Goal: Information Seeking & Learning: Learn about a topic

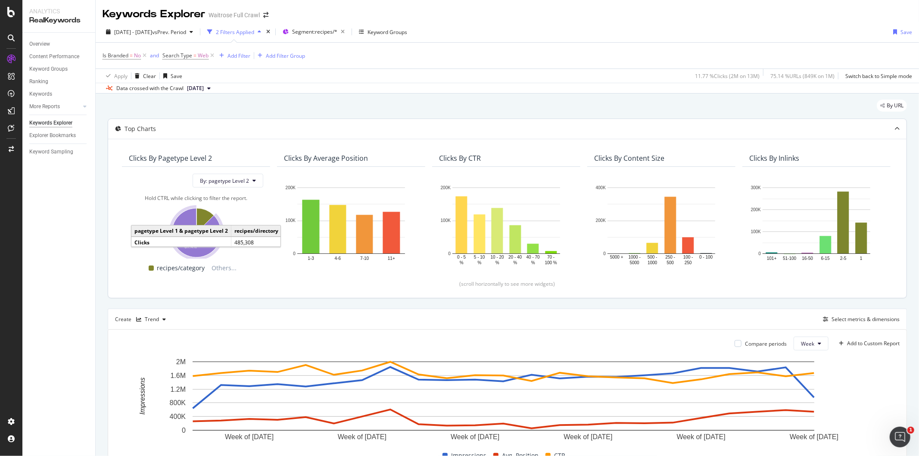
click at [203, 248] on icon "A chart." at bounding box center [196, 232] width 49 height 49
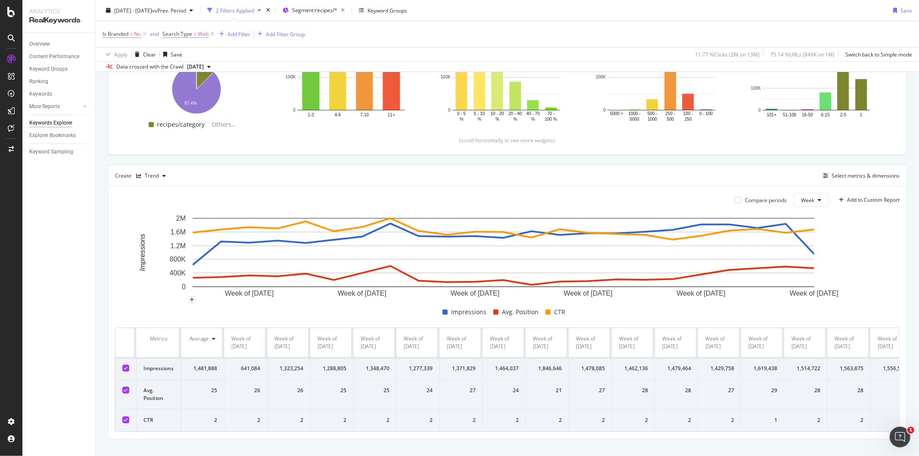
click at [174, 257] on text "800K" at bounding box center [178, 259] width 16 height 7
click at [162, 178] on icon "button" at bounding box center [163, 175] width 3 height 5
click at [150, 247] on div "Pie" at bounding box center [155, 248] width 39 height 11
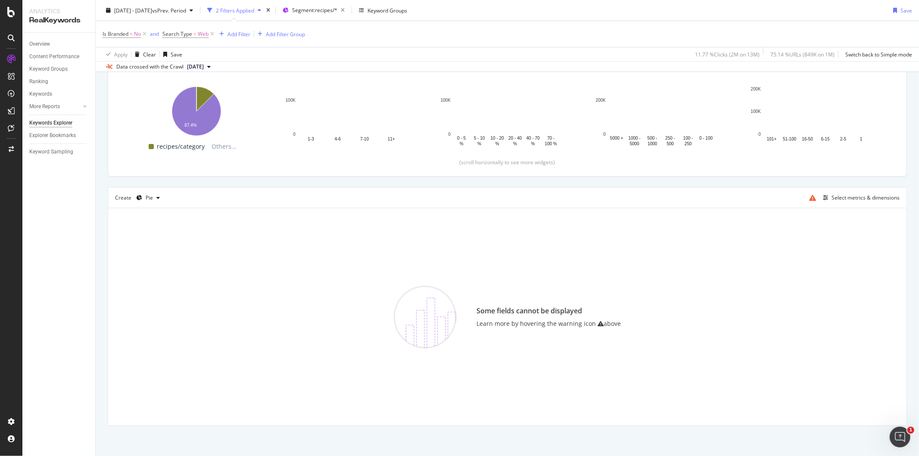
scroll to position [122, 0]
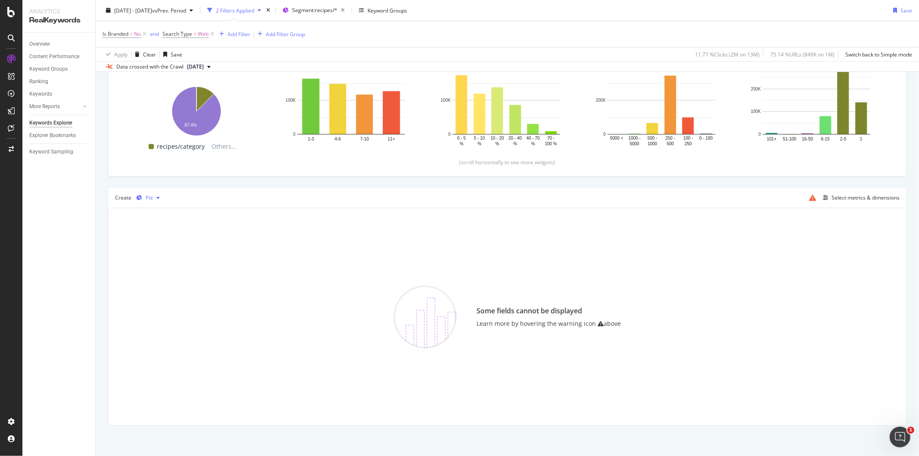
click at [153, 196] on div "button" at bounding box center [158, 197] width 10 height 5
click at [161, 213] on div "Table" at bounding box center [159, 212] width 13 height 7
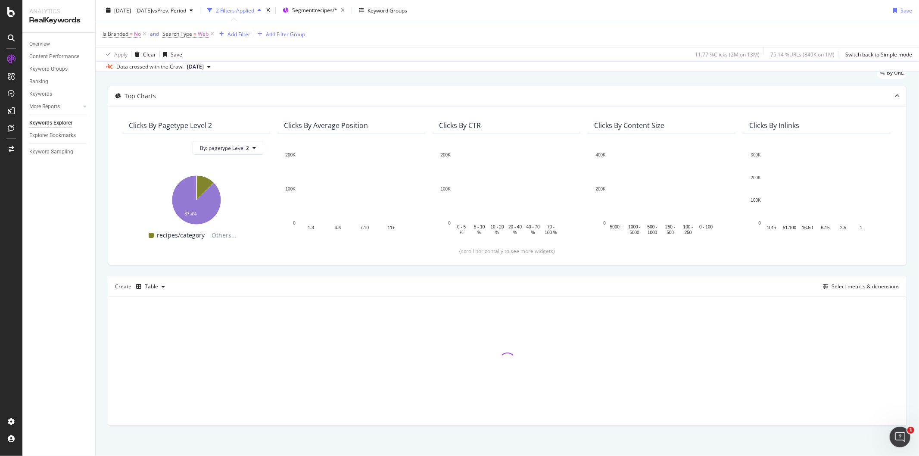
scroll to position [33, 0]
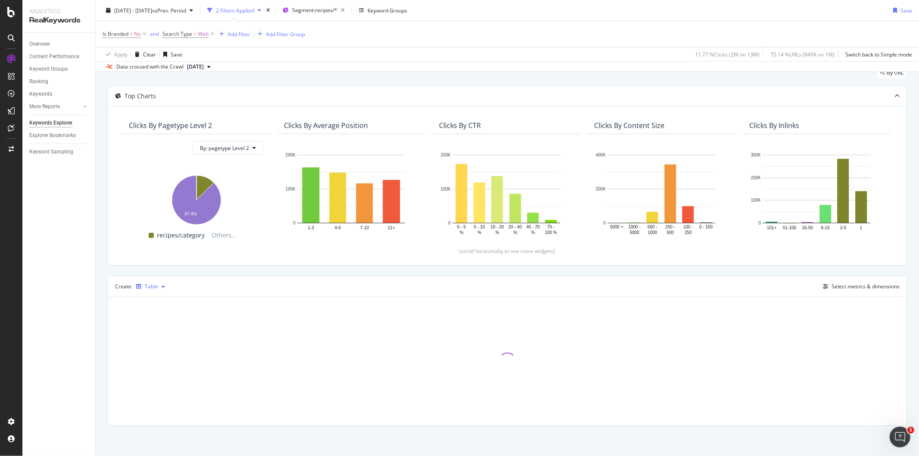
click at [164, 289] on div "button" at bounding box center [163, 286] width 10 height 5
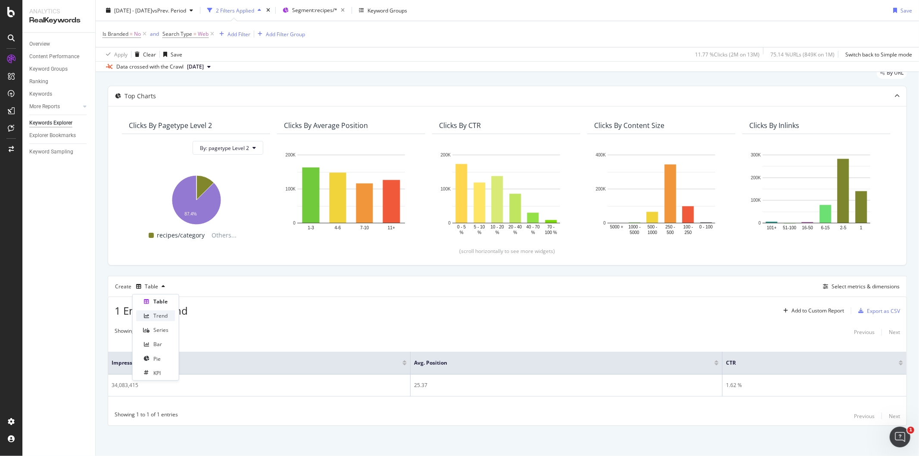
click at [164, 318] on div "Trend" at bounding box center [160, 315] width 14 height 7
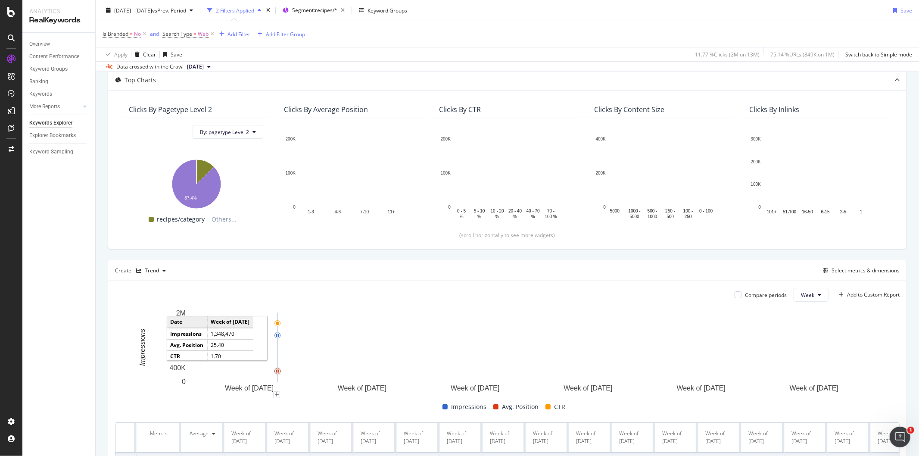
scroll to position [33, 0]
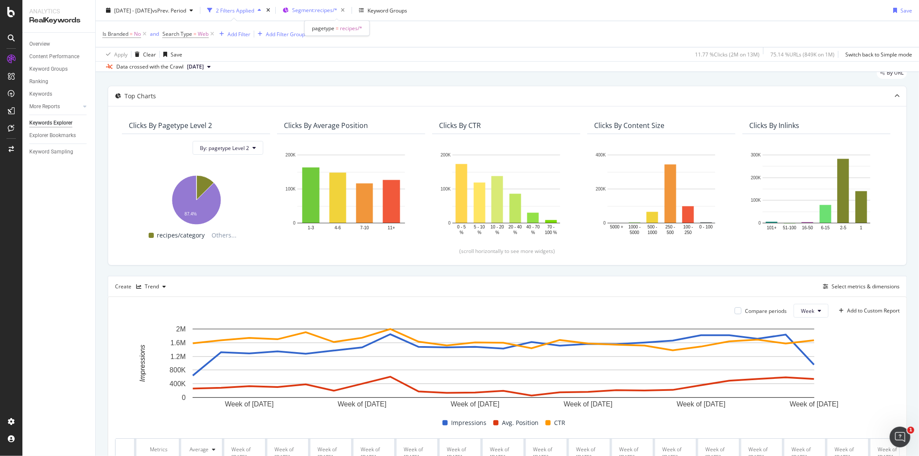
click at [335, 7] on span "Segment: recipes/*" at bounding box center [314, 9] width 45 height 7
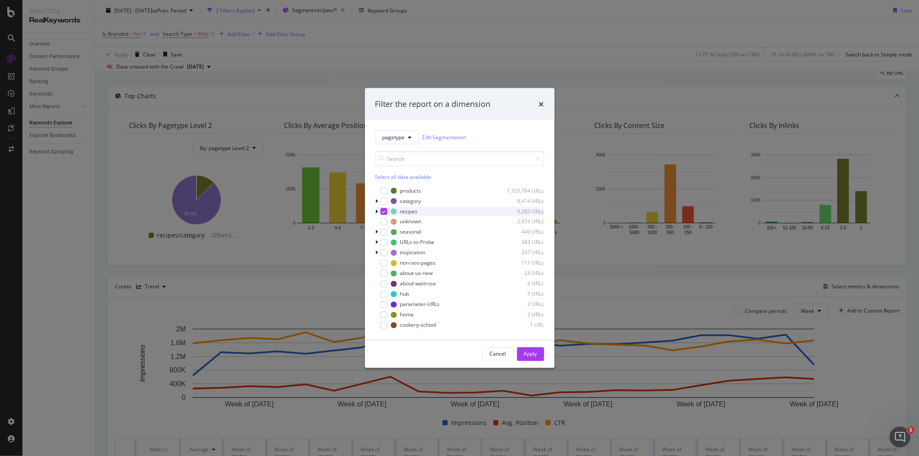
click at [377, 210] on icon "modal" at bounding box center [377, 211] width 3 height 5
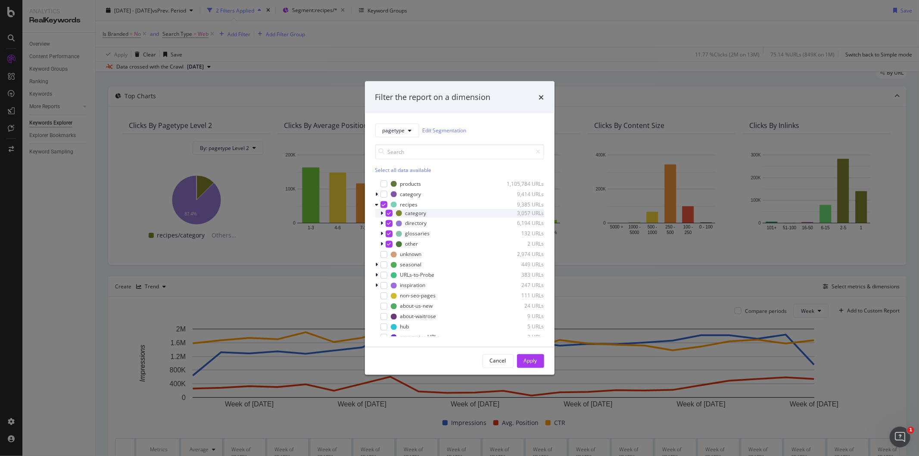
click at [381, 212] on icon "modal" at bounding box center [382, 212] width 3 height 5
click at [375, 204] on icon "modal" at bounding box center [376, 204] width 3 height 5
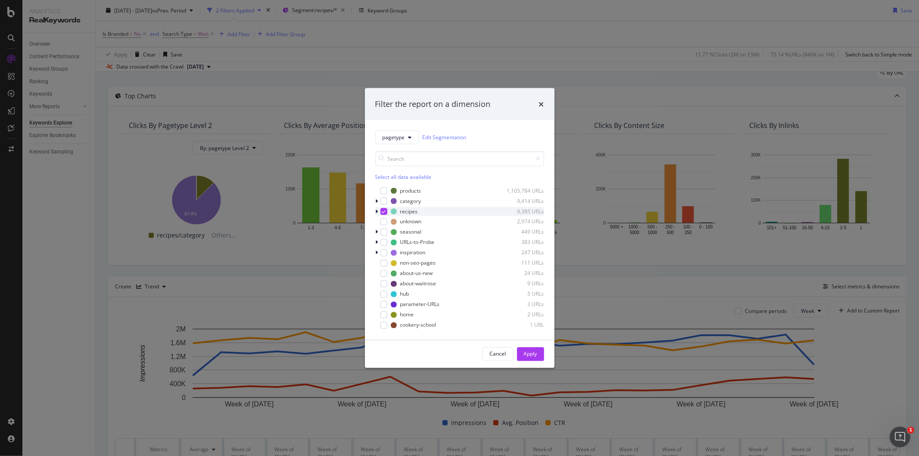
click at [381, 212] on div "modal" at bounding box center [383, 211] width 7 height 7
click at [384, 252] on div "modal" at bounding box center [383, 252] width 7 height 7
click at [377, 252] on icon "modal" at bounding box center [377, 252] width 3 height 5
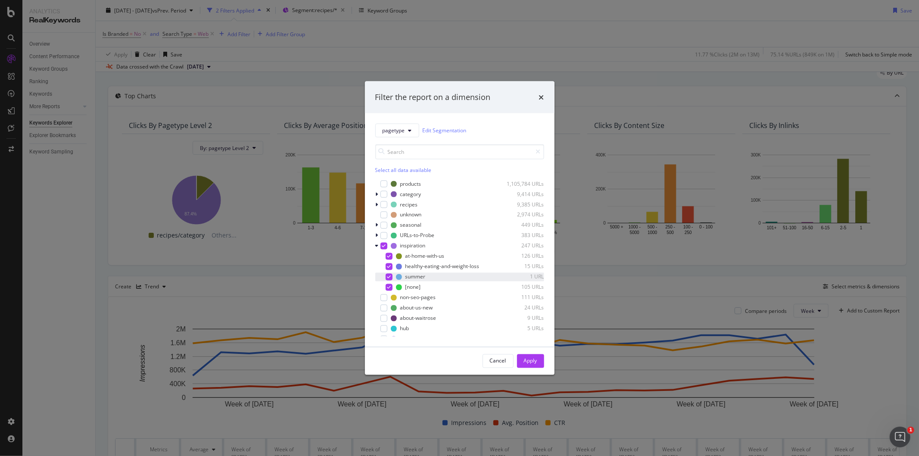
scroll to position [28, 0]
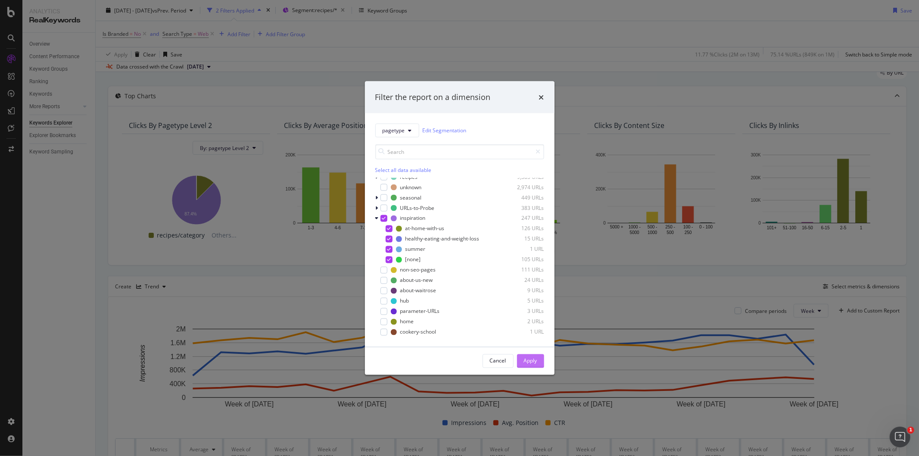
click at [532, 358] on div "Apply" at bounding box center [530, 360] width 13 height 7
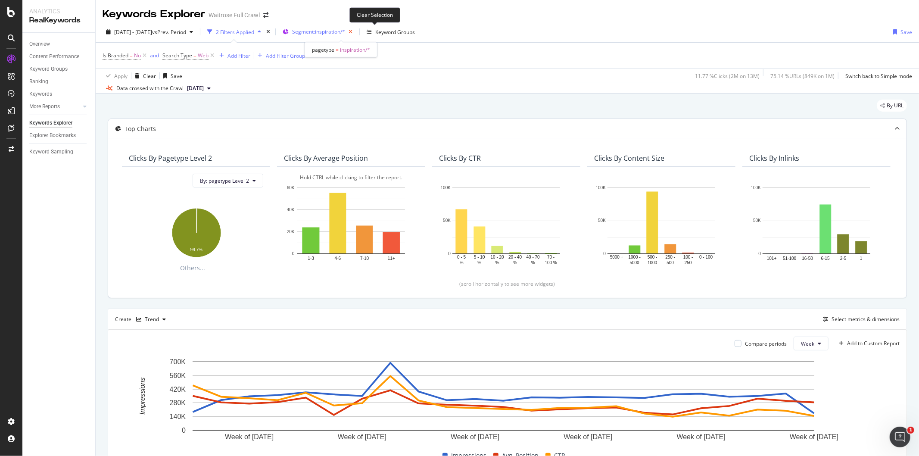
click at [356, 32] on icon "button" at bounding box center [350, 32] width 11 height 12
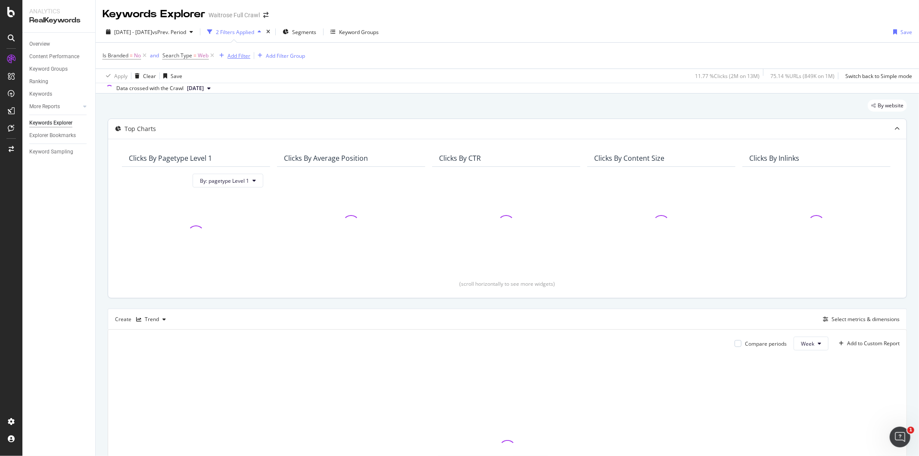
click at [234, 54] on div "Add Filter" at bounding box center [238, 55] width 23 height 7
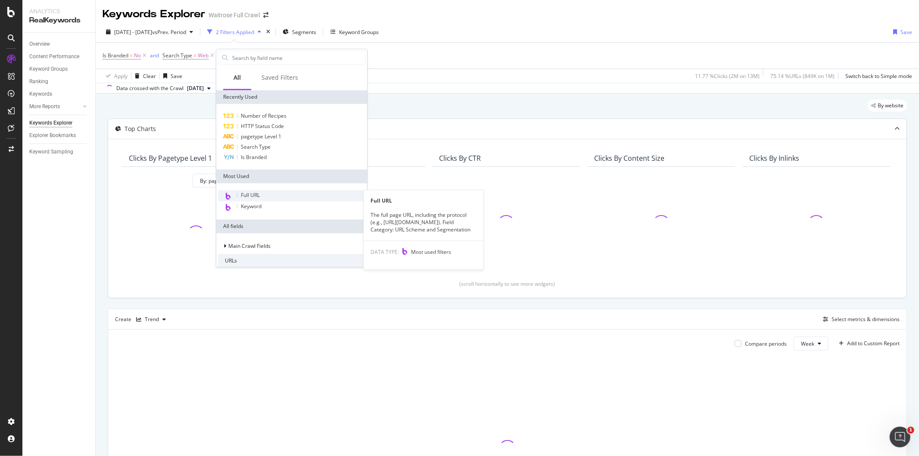
click at [245, 196] on span "Full URL" at bounding box center [250, 194] width 19 height 7
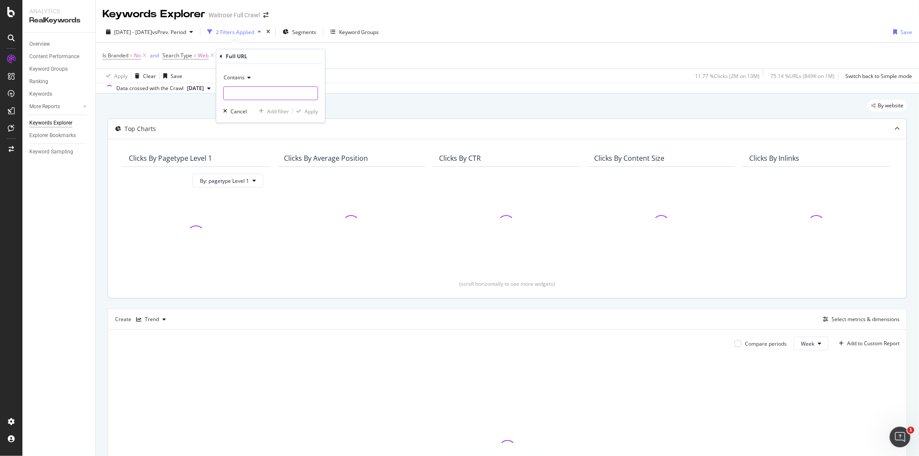
click at [246, 88] on input "text" at bounding box center [271, 93] width 94 height 14
click at [249, 76] on icon at bounding box center [248, 77] width 6 height 5
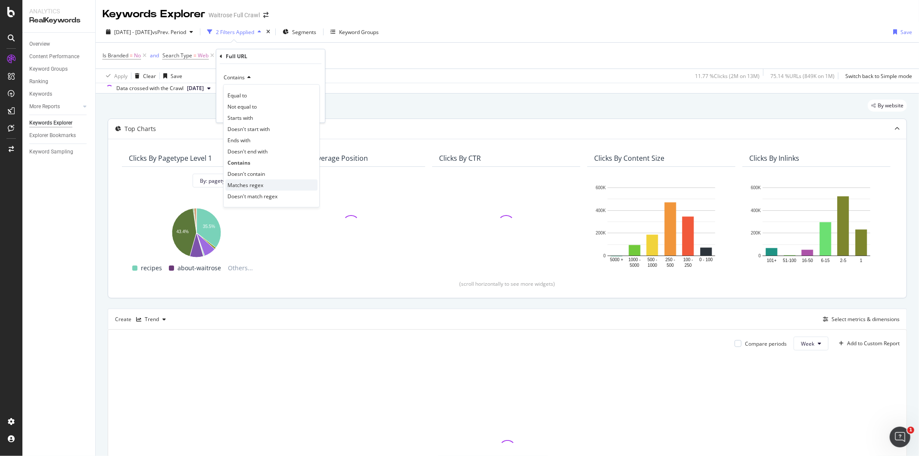
click at [260, 181] on div "Matches regex" at bounding box center [271, 184] width 92 height 11
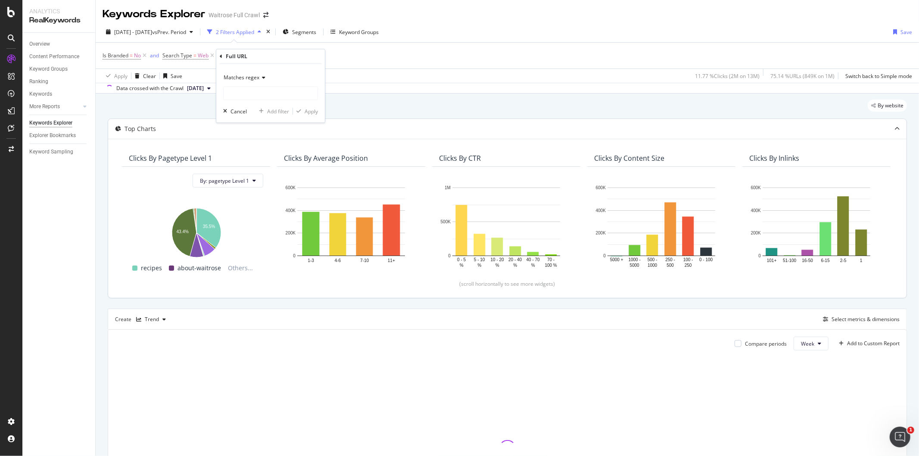
click at [264, 85] on div "Matches regex" at bounding box center [270, 85] width 95 height 29
click at [264, 93] on input "text" at bounding box center [271, 93] width 94 height 14
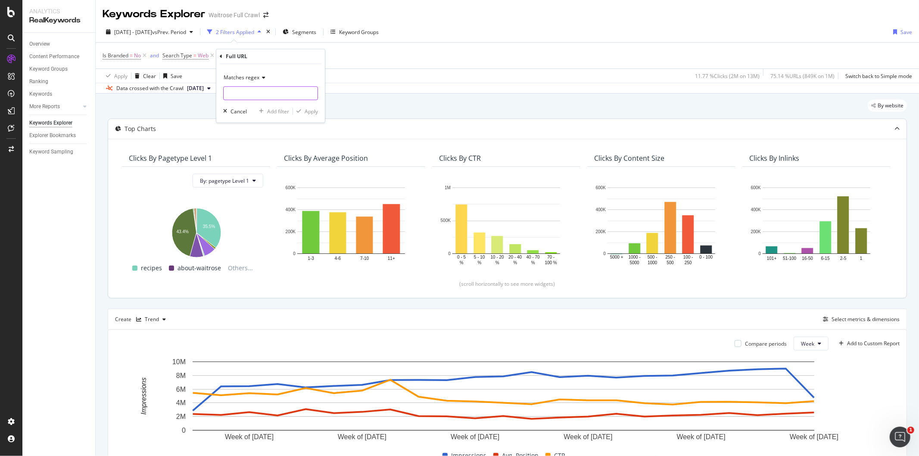
paste input ".*content|.*recipe"
type input ".*content|.*recipe"
click at [310, 109] on div "Apply" at bounding box center [311, 111] width 13 height 7
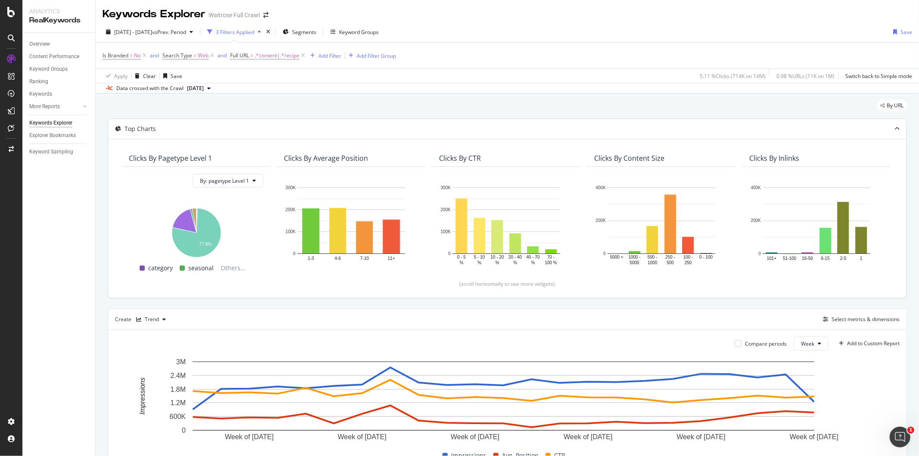
click at [763, 158] on div "Clicks By Inlinks" at bounding box center [774, 158] width 50 height 9
click at [70, 109] on link "More Reports" at bounding box center [54, 106] width 51 height 9
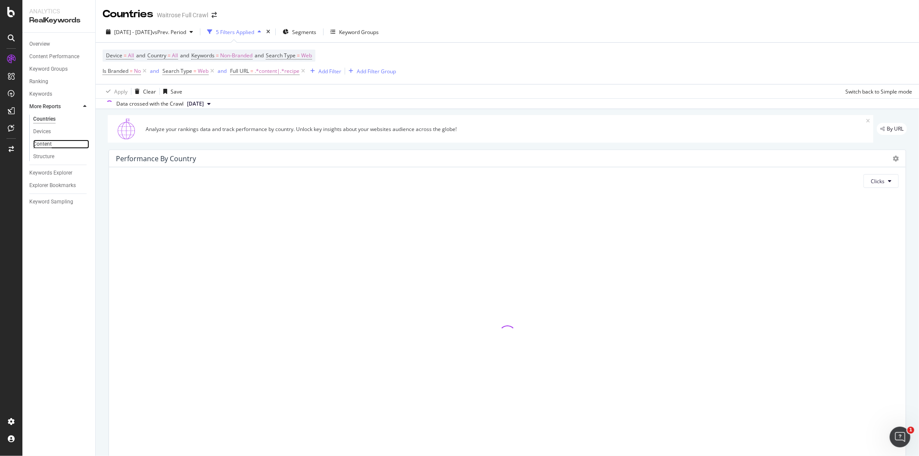
click at [48, 141] on div "Content" at bounding box center [42, 144] width 19 height 9
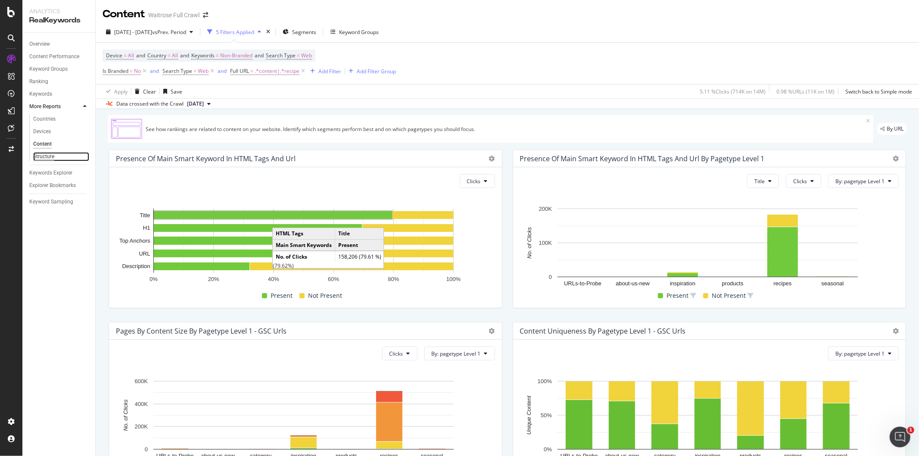
click at [42, 152] on div "Structure" at bounding box center [43, 156] width 21 height 9
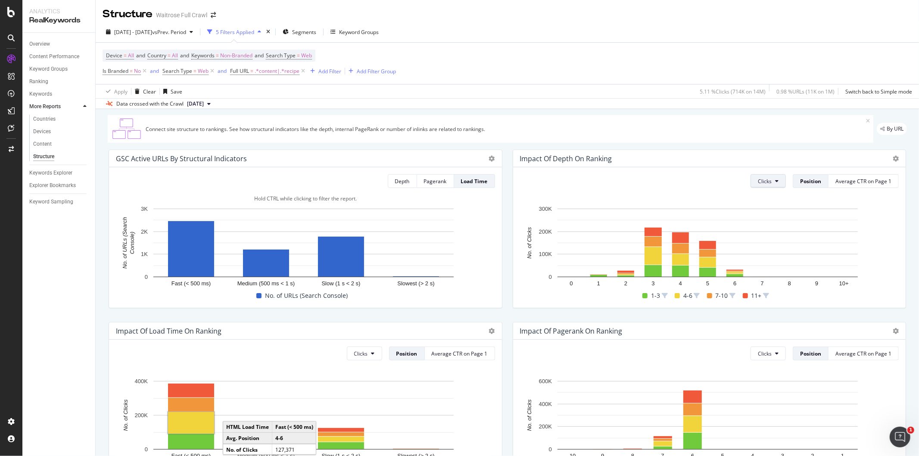
click at [757, 186] on button "Clicks" at bounding box center [768, 181] width 35 height 14
click at [760, 196] on span "Rankings" at bounding box center [768, 199] width 32 height 8
click at [750, 184] on span "Rankings" at bounding box center [761, 181] width 22 height 7
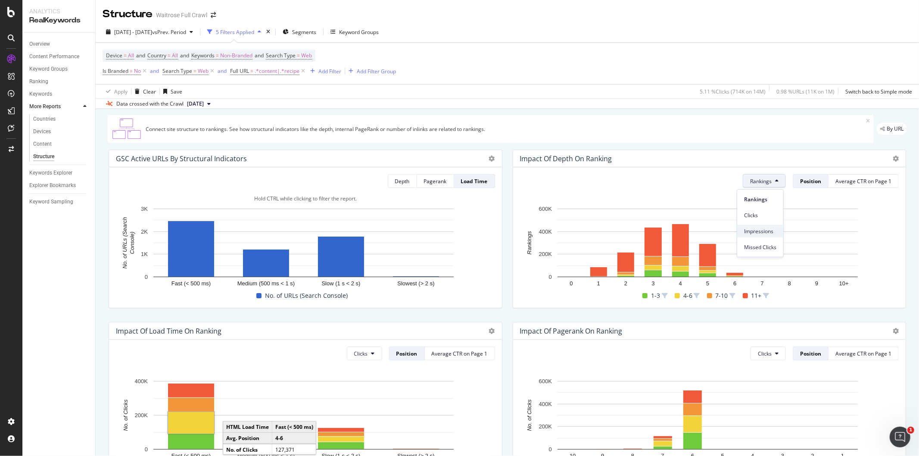
click at [754, 231] on span "Impressions" at bounding box center [760, 231] width 32 height 8
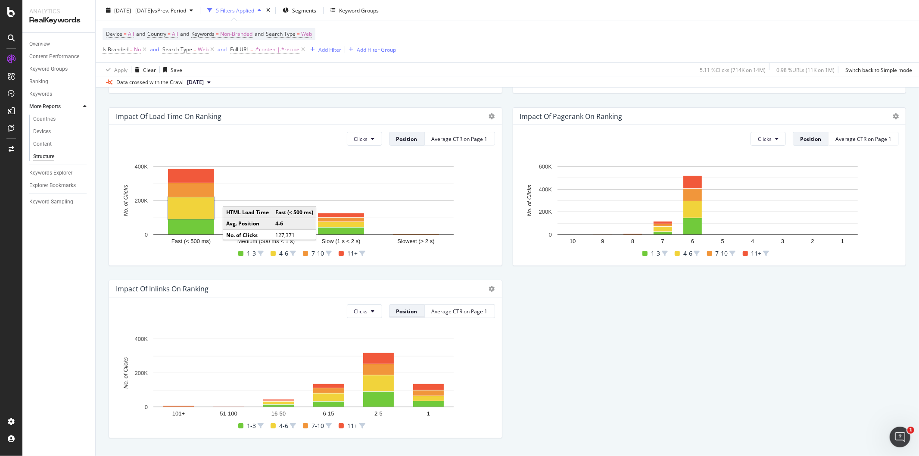
scroll to position [234, 0]
